Goal: Transaction & Acquisition: Purchase product/service

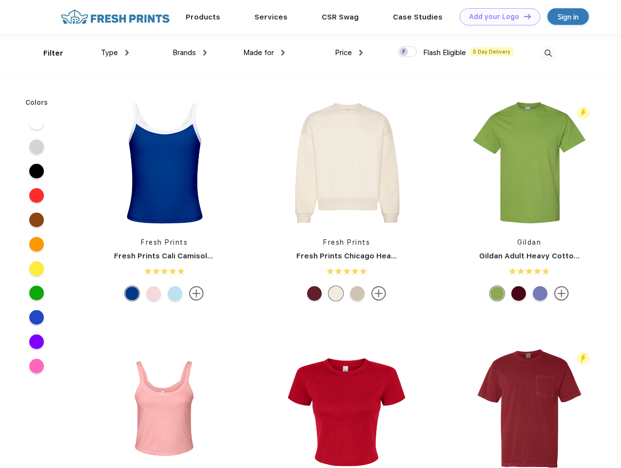
scroll to position [0, 0]
click at [496, 17] on link "Add your Logo Design Tool" at bounding box center [499, 16] width 80 height 17
click at [0, 0] on div "Design Tool" at bounding box center [0, 0] width 0 height 0
click at [523, 16] on link "Add your Logo Design Tool" at bounding box center [499, 16] width 80 height 17
click at [47, 53] on div "Filter" at bounding box center [53, 53] width 20 height 11
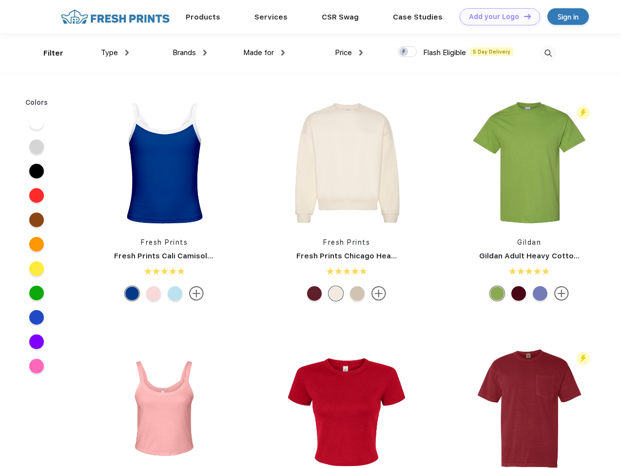
click at [115, 53] on span "Type" at bounding box center [109, 52] width 17 height 9
click at [190, 53] on span "Brands" at bounding box center [183, 52] width 23 height 9
click at [264, 53] on span "Made for" at bounding box center [258, 52] width 31 height 9
click at [349, 53] on span "Price" at bounding box center [343, 52] width 17 height 9
click at [407, 52] on div at bounding box center [407, 51] width 19 height 11
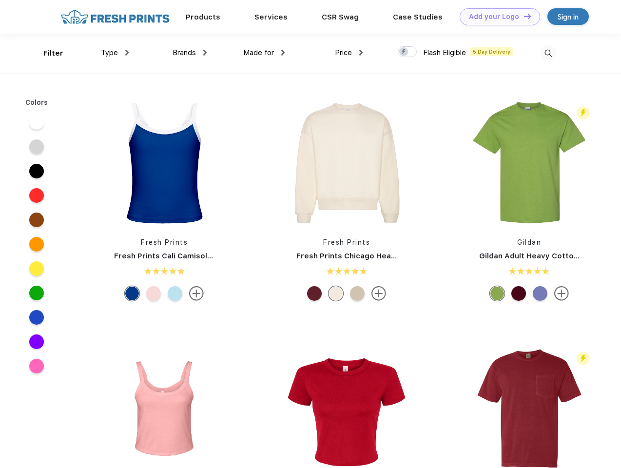
click at [404, 52] on input "checkbox" at bounding box center [401, 49] width 6 height 6
click at [548, 53] on img at bounding box center [548, 53] width 16 height 16
